Goal: Task Accomplishment & Management: Use online tool/utility

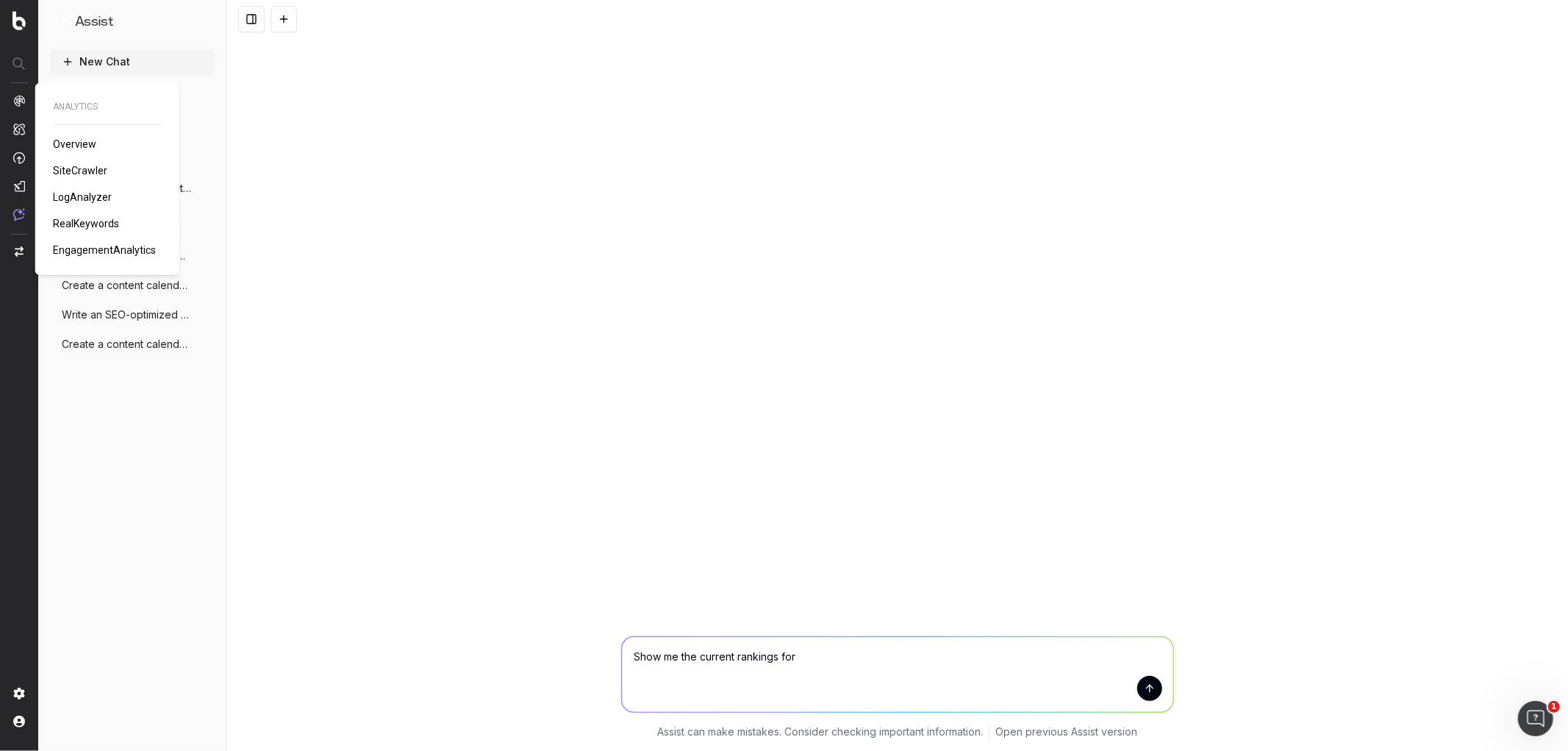
click at [75, 166] on span "SiteCrawler" at bounding box center [80, 170] width 55 height 12
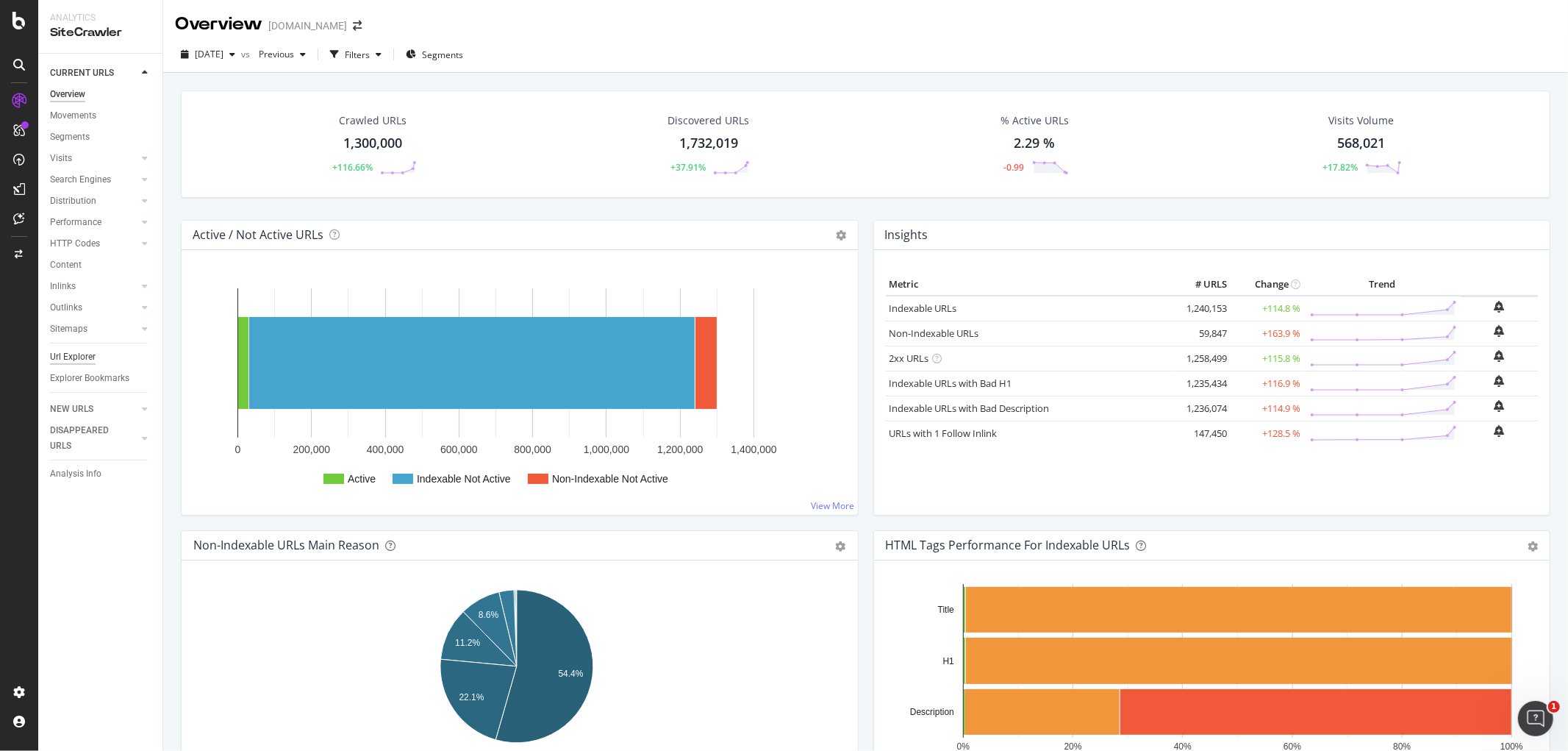
click at [86, 353] on div "Url Explorer" at bounding box center [72, 356] width 45 height 16
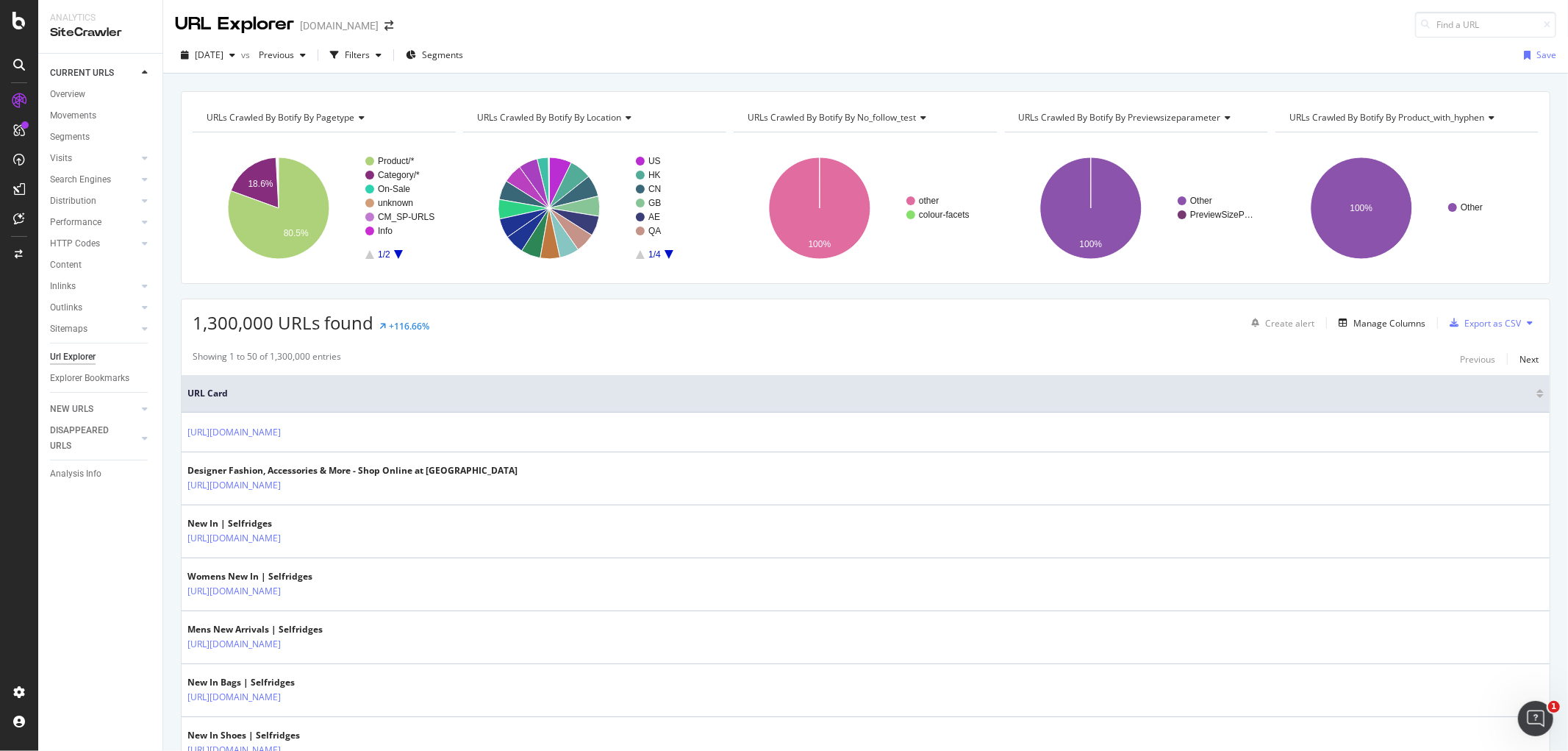
click at [317, 115] on span "URLs Crawled By Botify By pagetype" at bounding box center [280, 117] width 148 height 12
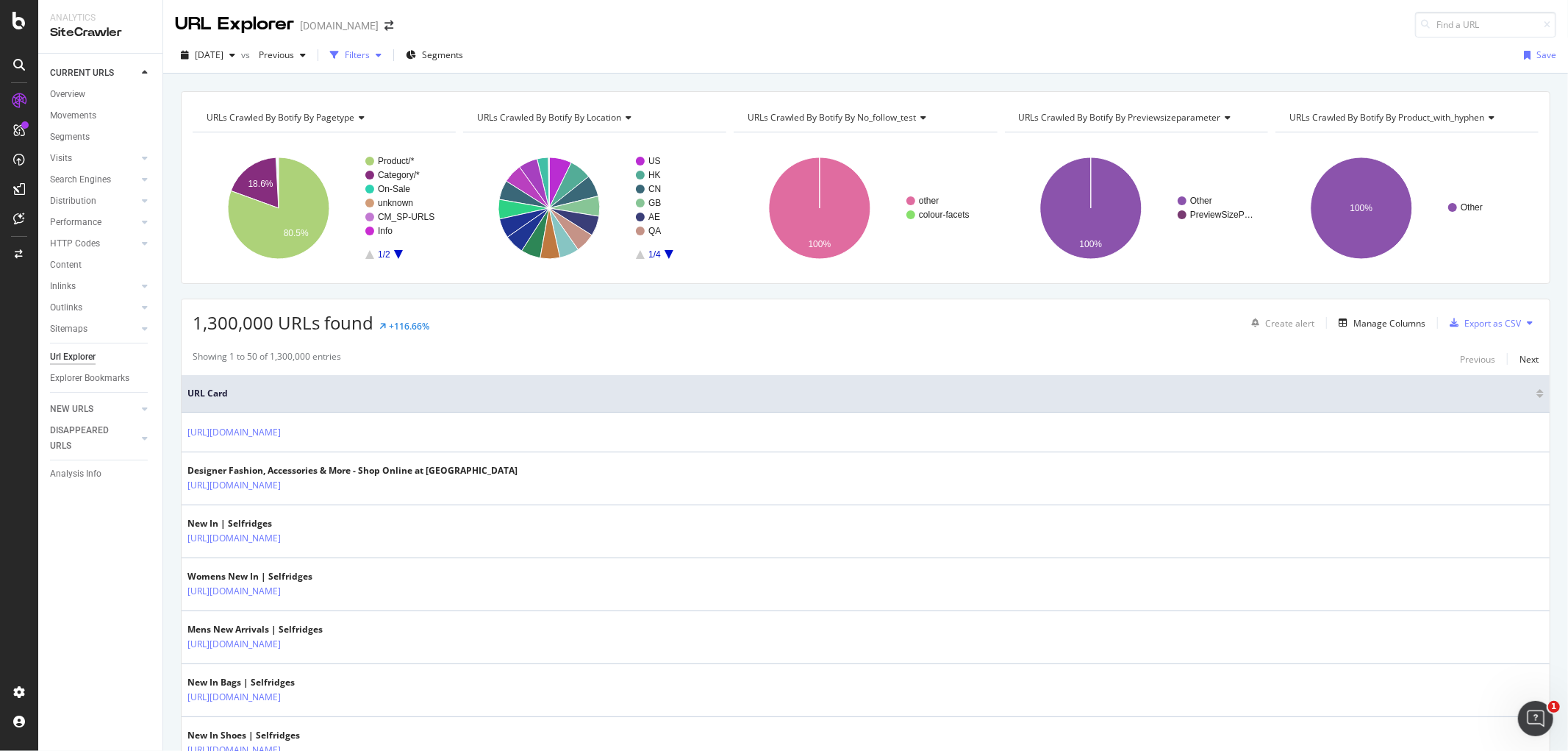
click at [377, 65] on div "Filters" at bounding box center [355, 56] width 63 height 22
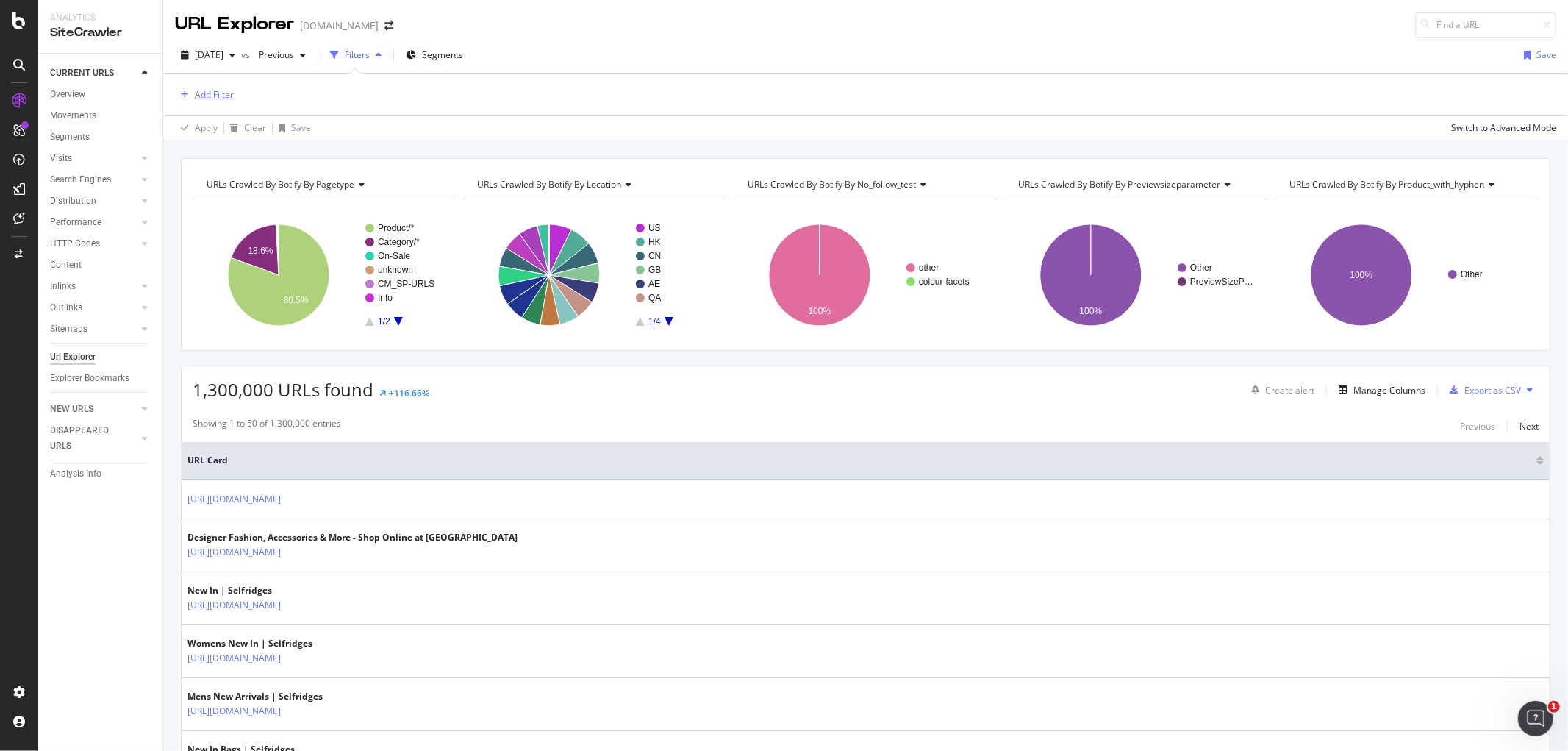
click at [197, 101] on div "Add Filter" at bounding box center [204, 94] width 58 height 16
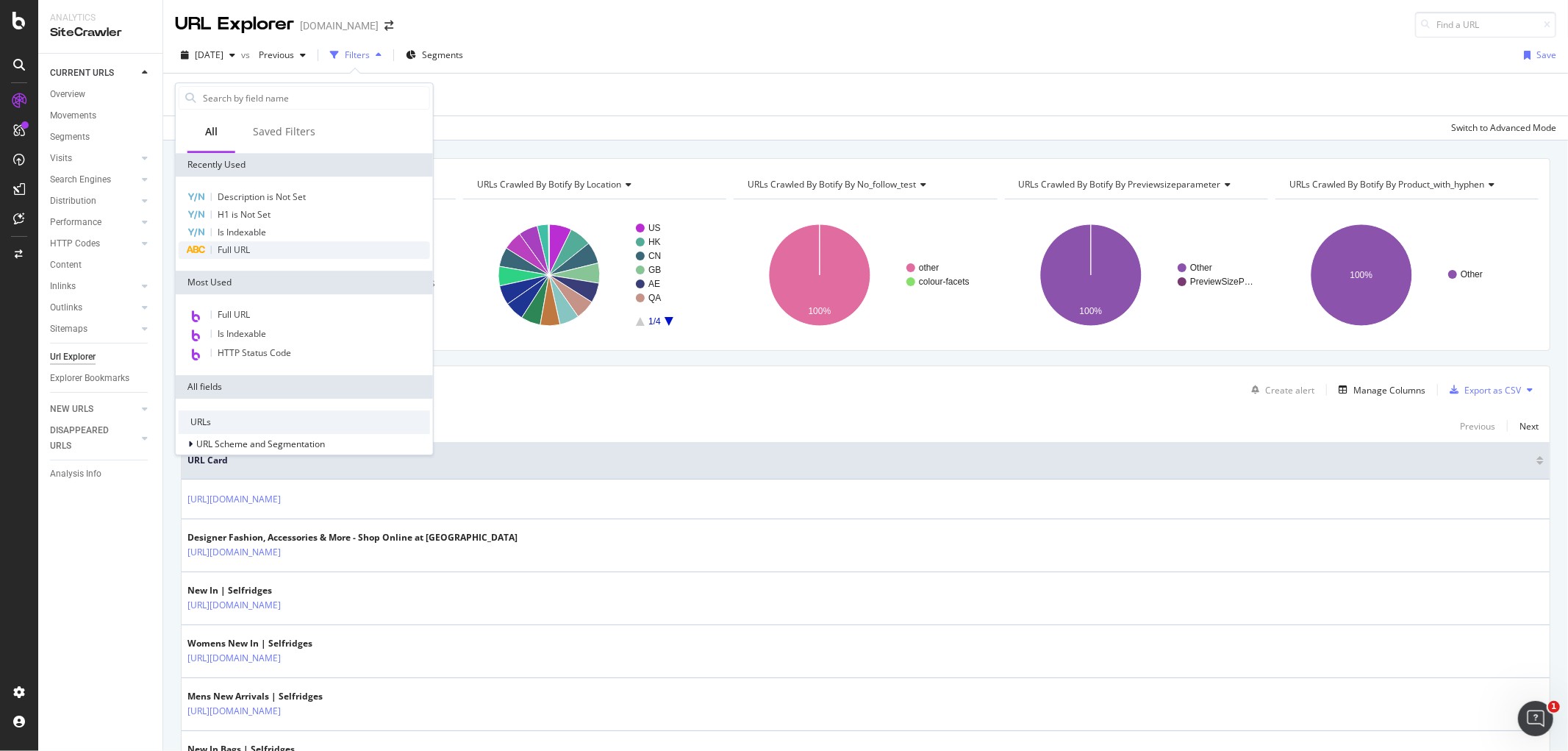
click at [277, 248] on div "Full URL" at bounding box center [303, 250] width 251 height 18
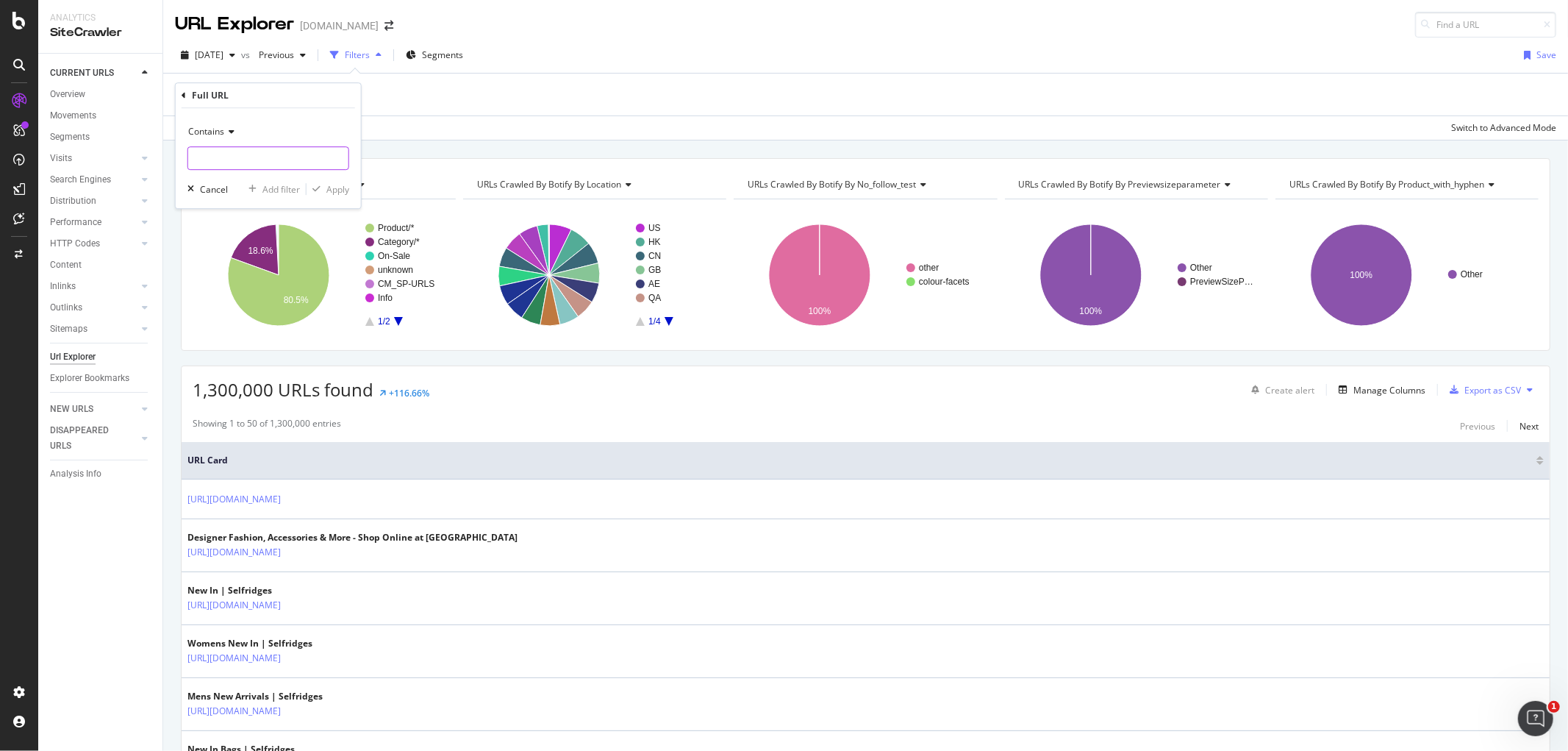
click at [255, 163] on input "text" at bounding box center [268, 158] width 161 height 23
paste input "[URL][DOMAIN_NAME]"
type input "[URL][DOMAIN_NAME]"
click at [331, 194] on div "Apply" at bounding box center [338, 188] width 23 height 12
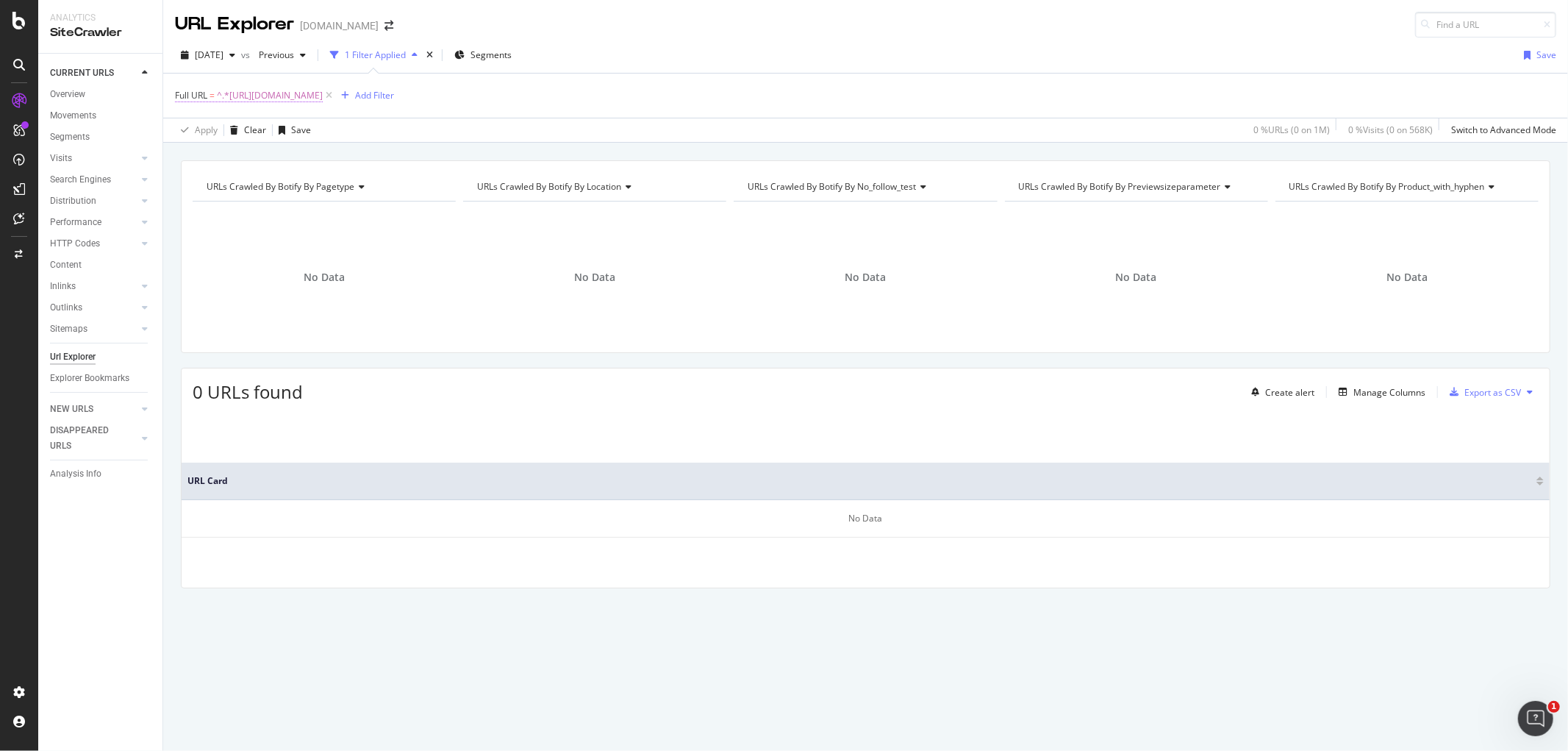
click at [323, 97] on span "^.*[URL][DOMAIN_NAME]" at bounding box center [270, 96] width 106 height 20
click at [306, 150] on input "[URL][DOMAIN_NAME]" at bounding box center [258, 157] width 139 height 23
click at [320, 154] on input "[URL][DOMAIN_NAME]" at bounding box center [258, 157] width 139 height 23
drag, startPoint x: 320, startPoint y: 155, endPoint x: 144, endPoint y: 99, distance: 184.7
click at [145, 99] on body "Analytics SiteCrawler CURRENT URLS Overview Movements Segments Visits Analysis …" at bounding box center [784, 375] width 1568 height 751
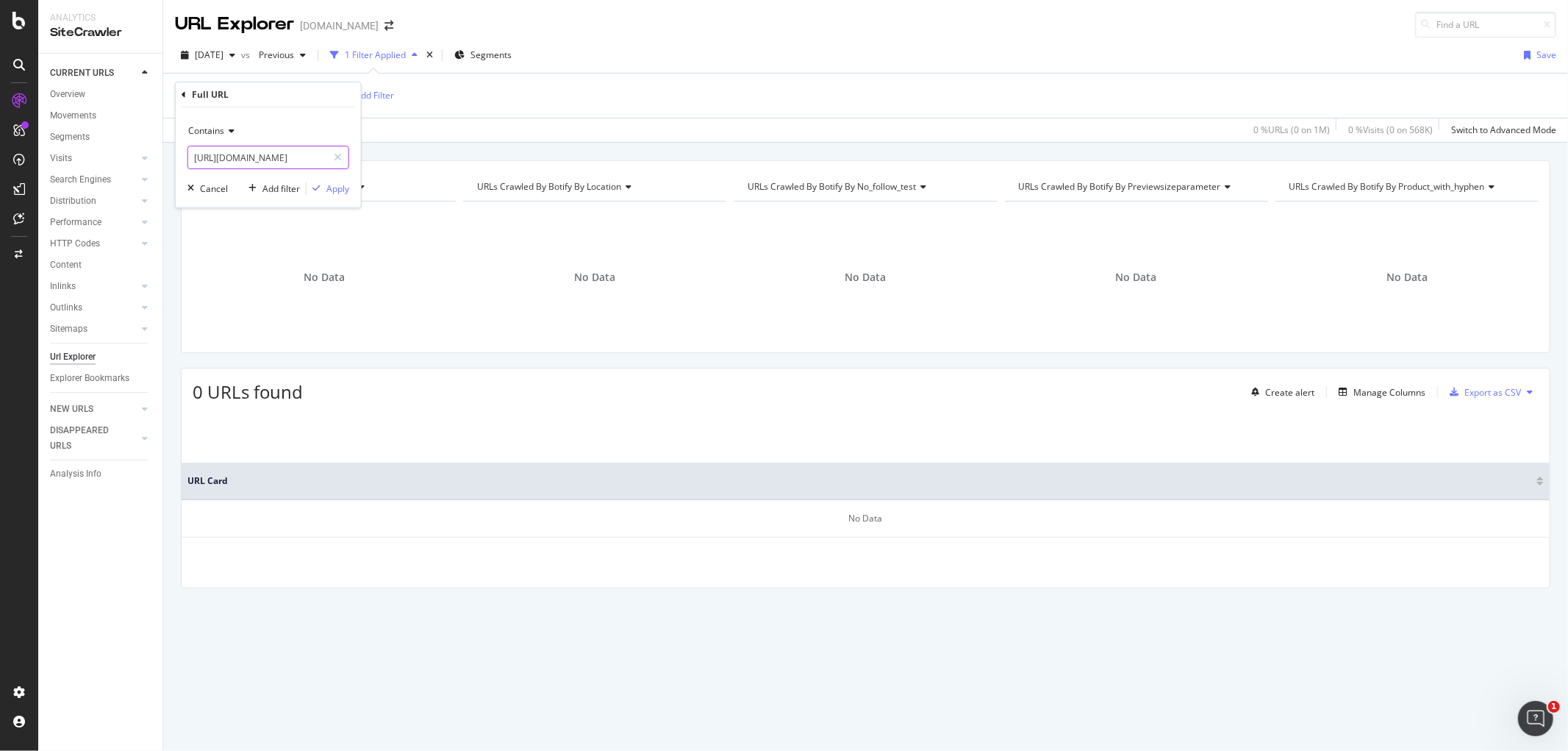
drag, startPoint x: 320, startPoint y: 152, endPoint x: 188, endPoint y: 140, distance: 132.5
click at [188, 140] on div "Contains [URL][DOMAIN_NAME]" at bounding box center [268, 144] width 161 height 50
drag, startPoint x: 225, startPoint y: 155, endPoint x: 151, endPoint y: 133, distance: 77.2
click at [151, 133] on body "Analytics SiteCrawler CURRENT URLS Overview Movements Segments Visits Analysis …" at bounding box center [784, 375] width 1568 height 751
click at [247, 166] on input "/en/cat/new-season/" at bounding box center [258, 157] width 139 height 23
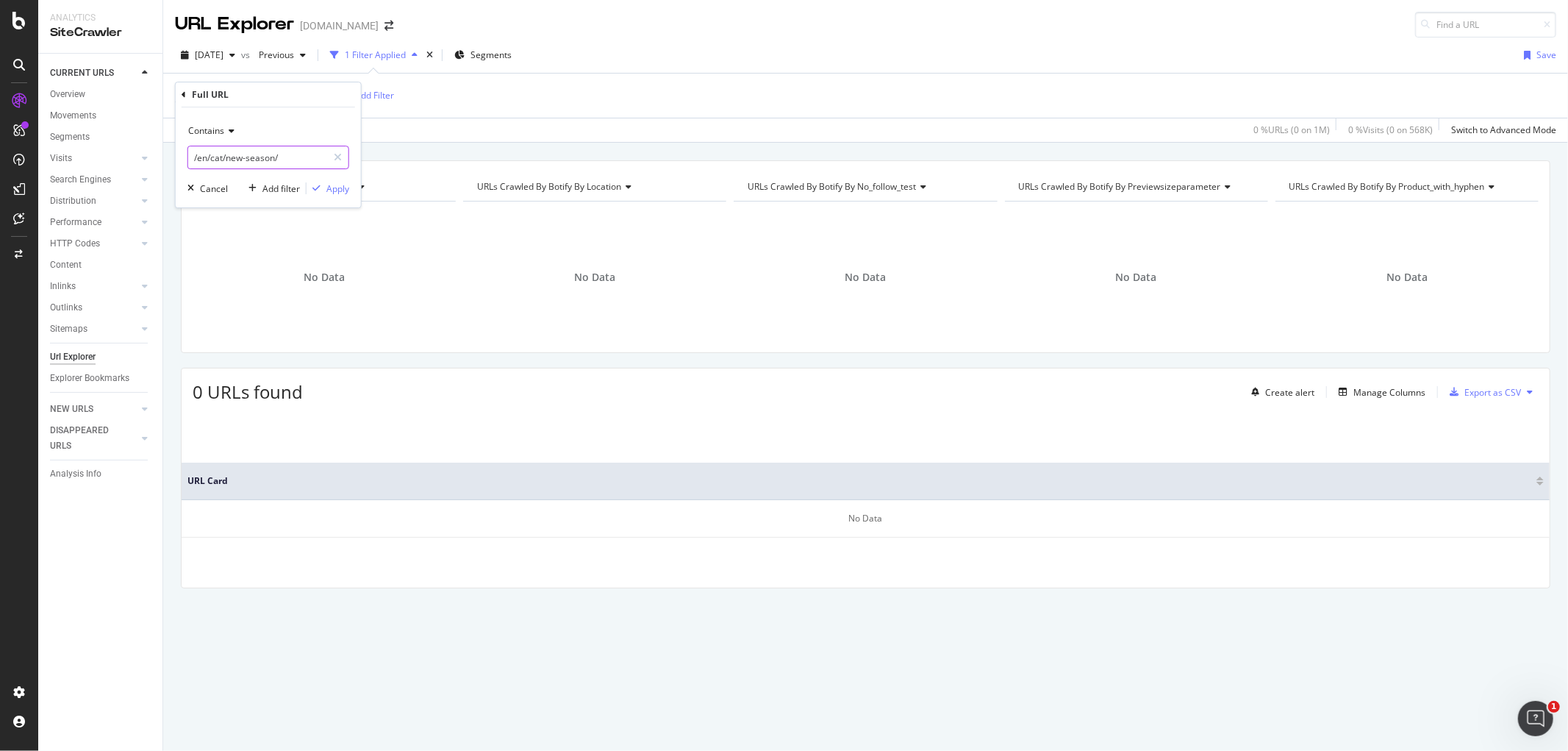
click at [229, 153] on input "/en/cat/new-season/" at bounding box center [258, 157] width 139 height 23
drag, startPoint x: 226, startPoint y: 155, endPoint x: 178, endPoint y: 148, distance: 48.5
click at [178, 148] on div "Contains /en/cat/new-season/ Cancel Add filter Apply" at bounding box center [268, 158] width 186 height 100
click at [277, 154] on input "new-season/" at bounding box center [258, 157] width 139 height 23
type input "new-season"
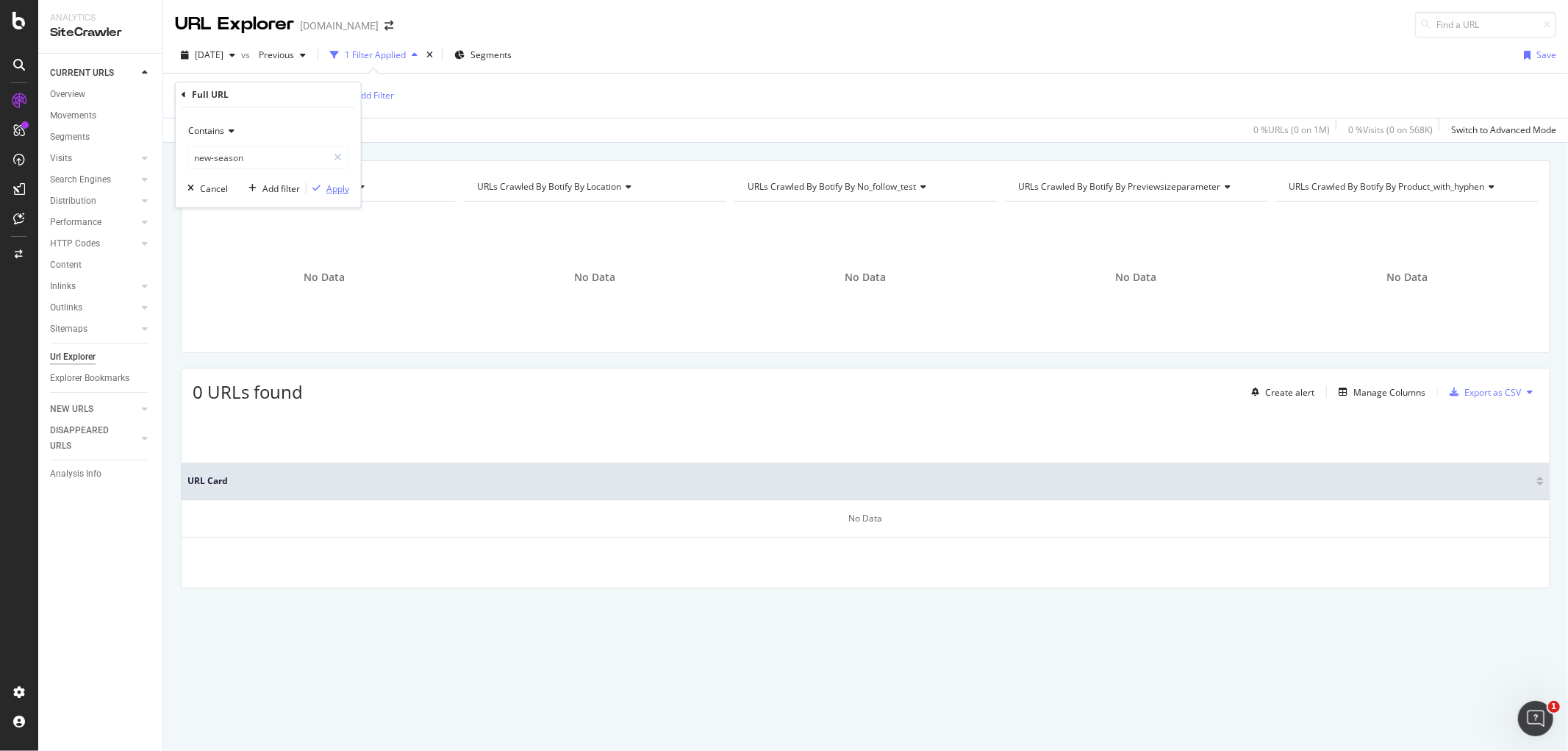
click at [338, 193] on div "Contains new-season Cancel Add filter Apply" at bounding box center [268, 158] width 186 height 100
click at [338, 193] on div "Apply" at bounding box center [338, 188] width 23 height 12
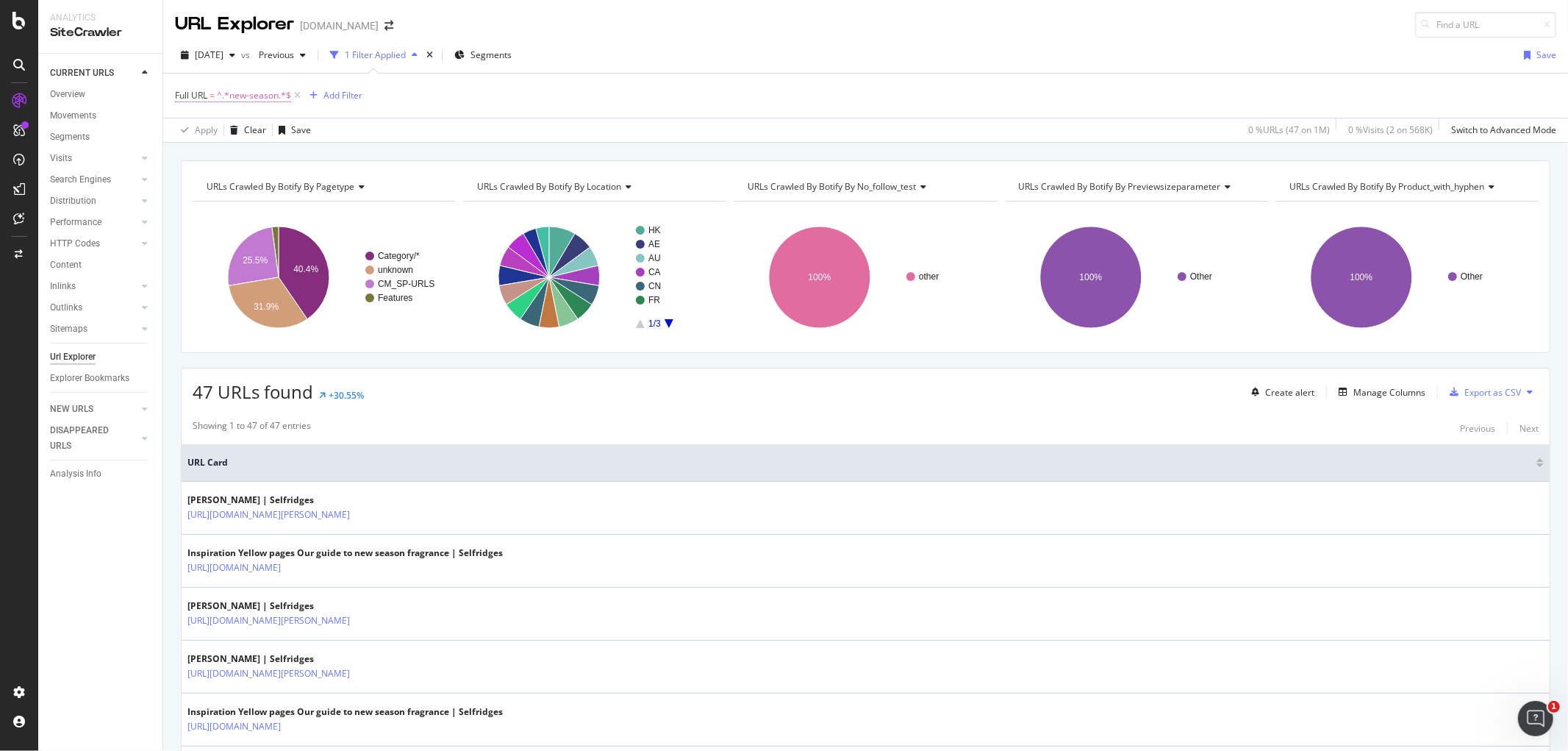
click at [267, 93] on span "^.*new-season.*$" at bounding box center [254, 96] width 74 height 20
click at [195, 188] on div "button" at bounding box center [191, 188] width 19 height 9
click at [297, 98] on icon at bounding box center [297, 96] width 12 height 15
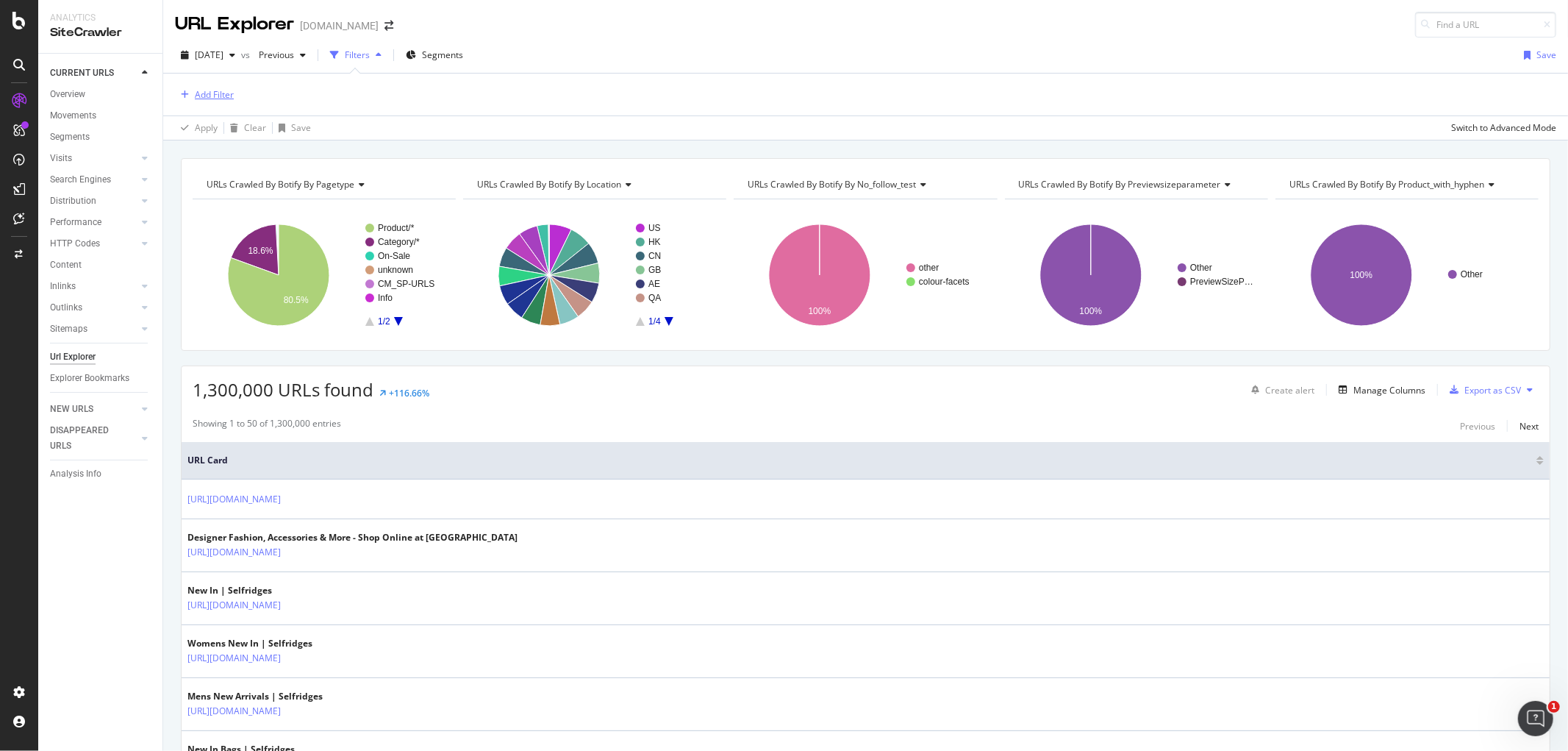
click at [204, 100] on div "Add Filter" at bounding box center [214, 94] width 39 height 12
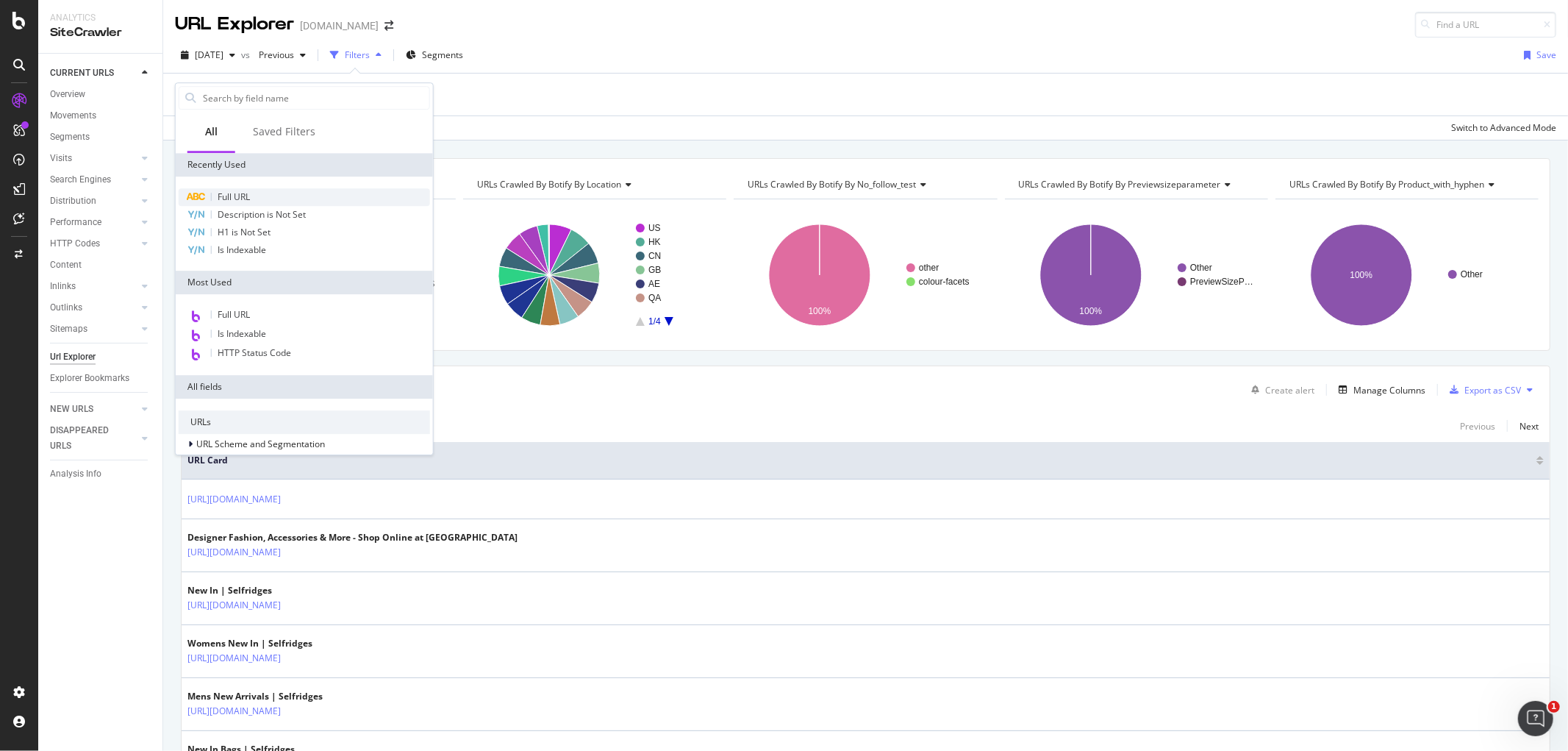
click at [225, 200] on span "Full URL" at bounding box center [233, 196] width 32 height 12
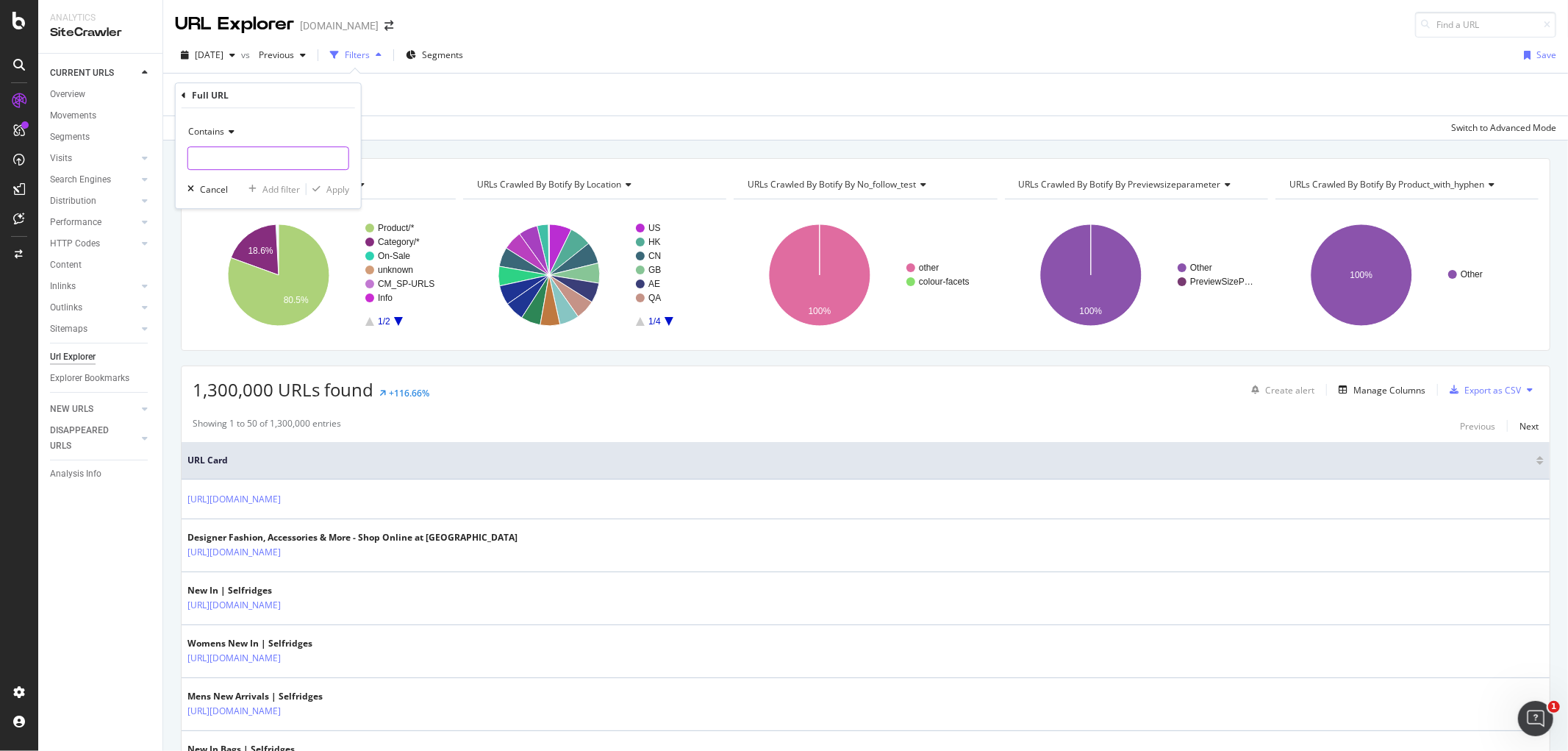
click at [239, 162] on input "text" at bounding box center [268, 158] width 161 height 23
paste input "[URL][DOMAIN_NAME]"
drag, startPoint x: 251, startPoint y: 155, endPoint x: 149, endPoint y: 129, distance: 105.3
click at [149, 129] on body "Analytics SiteCrawler CURRENT URLS Overview Movements Segments Visits Analysis …" at bounding box center [784, 375] width 1568 height 751
type input "[URL][DOMAIN_NAME]"
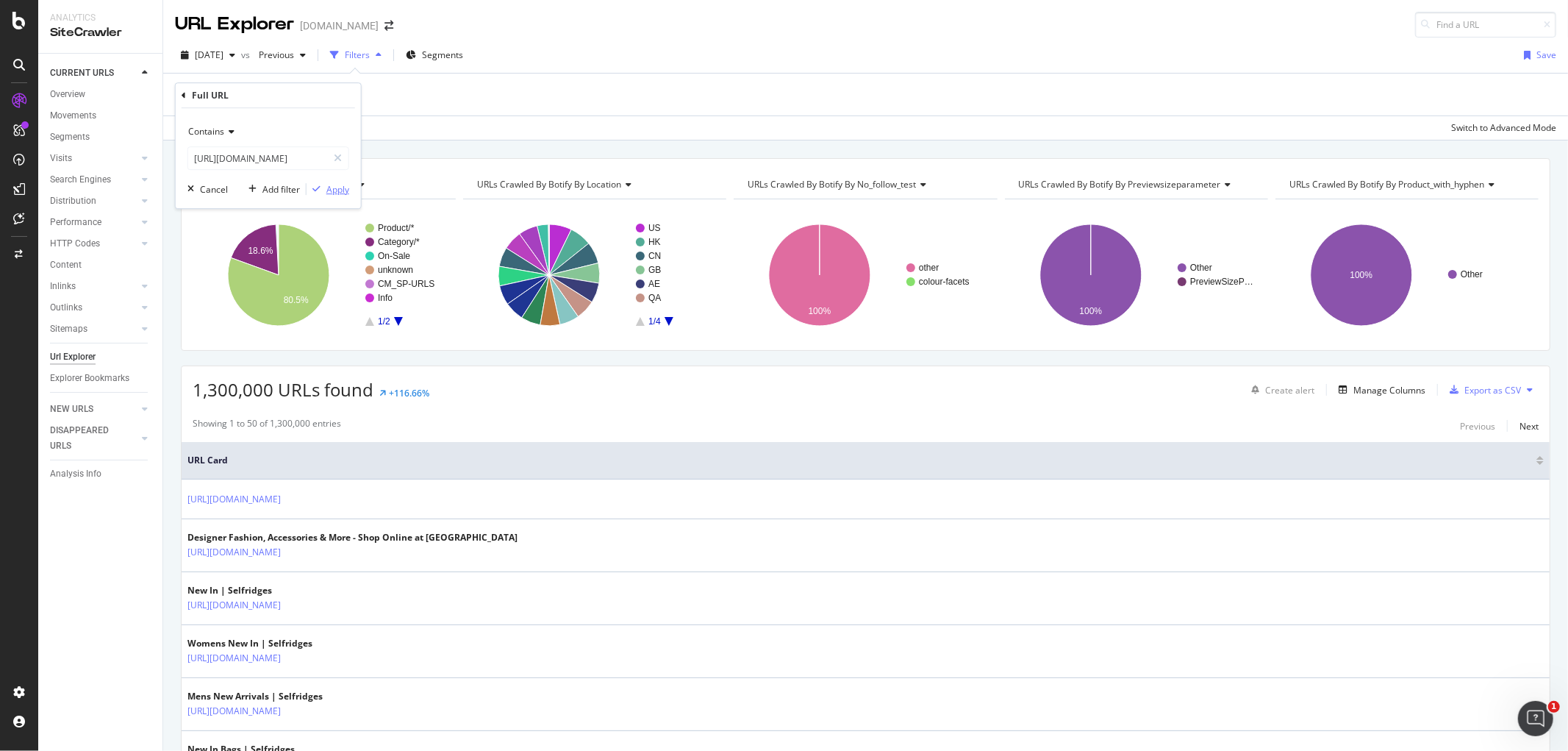
click at [330, 186] on div "Apply" at bounding box center [338, 188] width 23 height 12
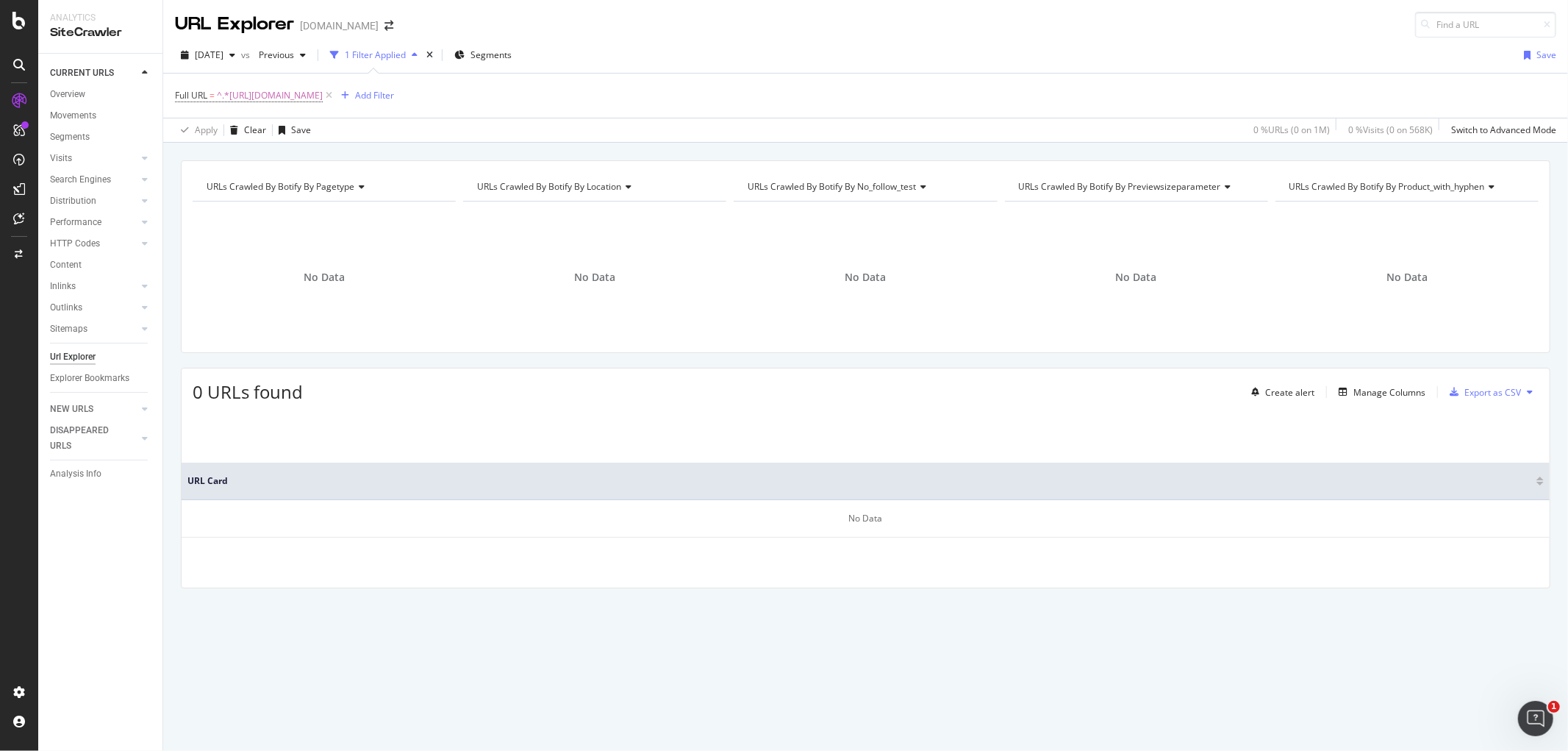
click at [328, 107] on div "Full URL = ^.*[URL][DOMAIN_NAME] Add Filter" at bounding box center [866, 96] width 1381 height 45
click at [323, 93] on span "^.*[URL][DOMAIN_NAME]" at bounding box center [270, 96] width 106 height 20
type input "new"
click at [327, 191] on div "Apply" at bounding box center [338, 188] width 23 height 12
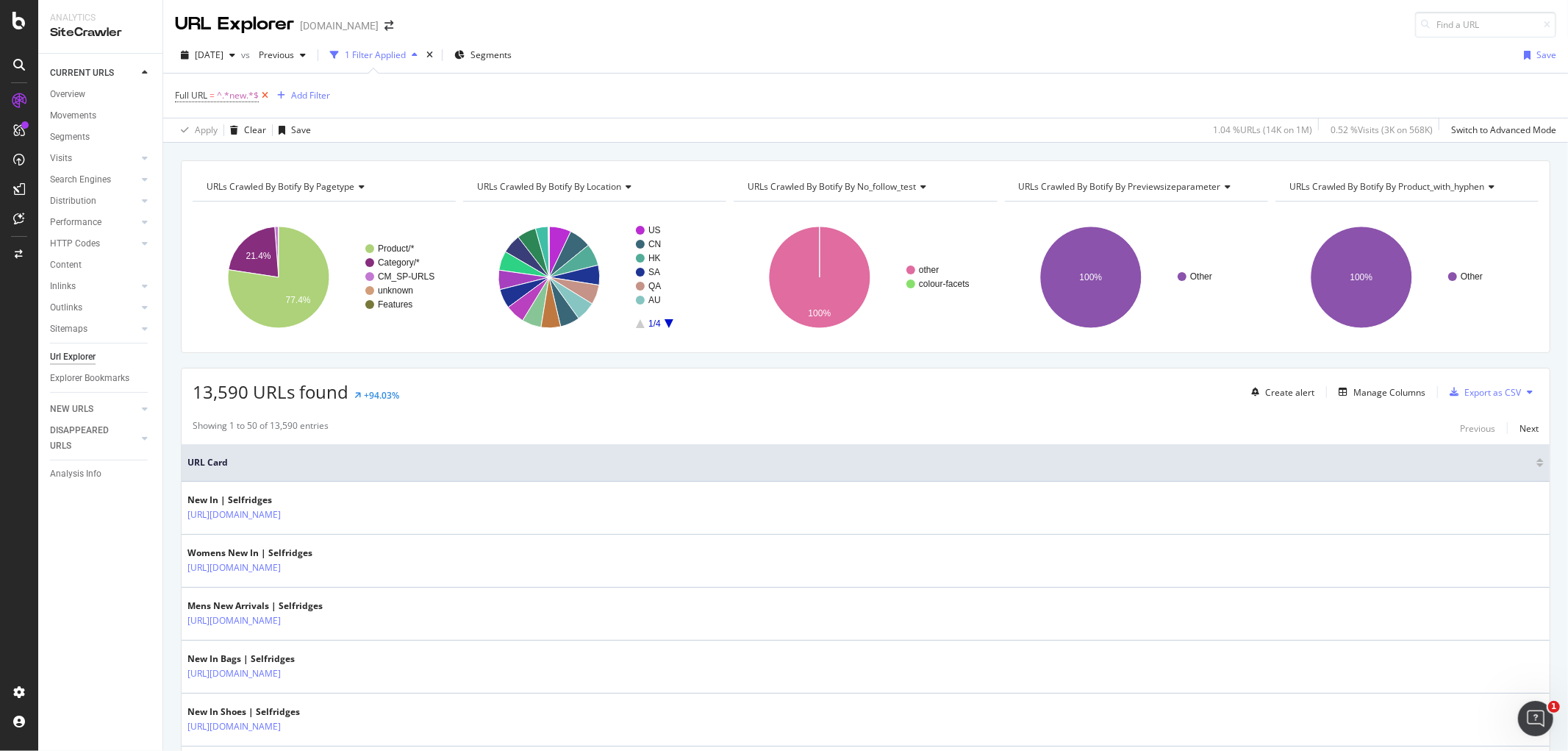
click at [265, 98] on icon at bounding box center [264, 96] width 12 height 15
